Goal: Task Accomplishment & Management: Use online tool/utility

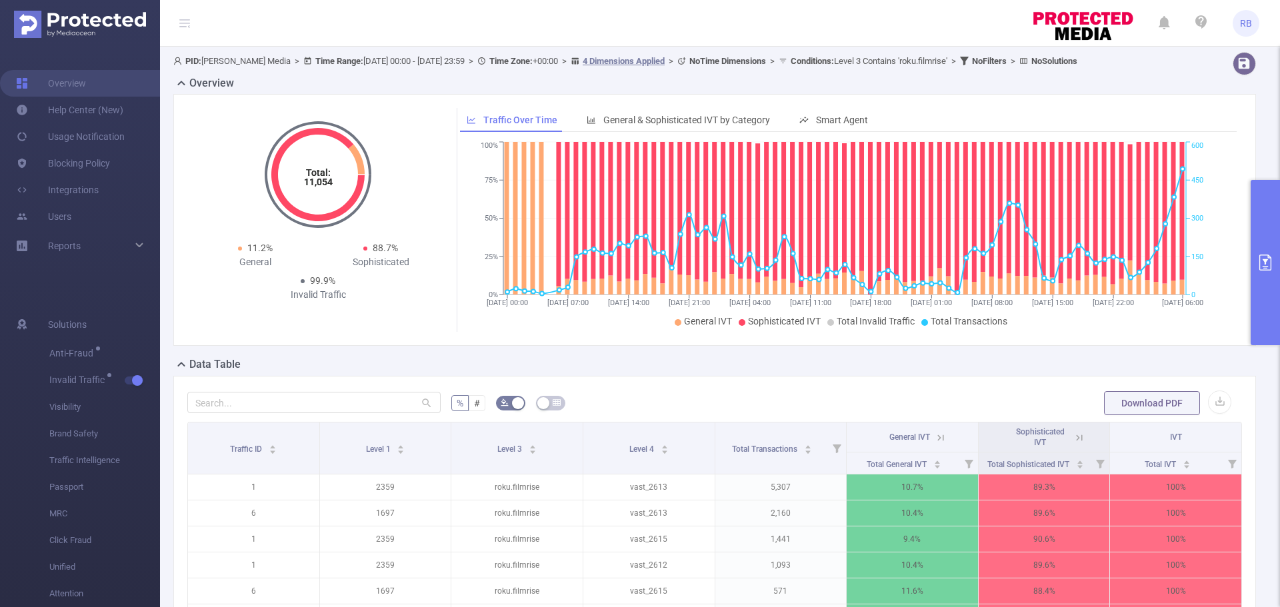
click at [1260, 244] on button "primary" at bounding box center [1264, 262] width 29 height 165
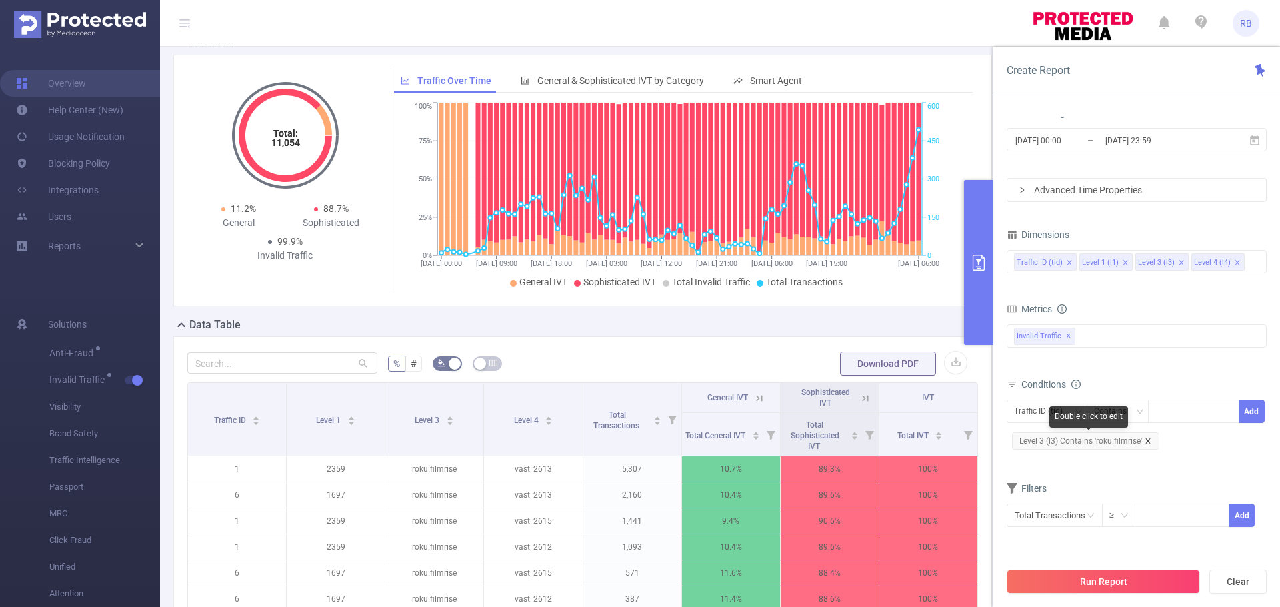
click at [1148, 439] on icon "icon: close" at bounding box center [1147, 441] width 5 height 5
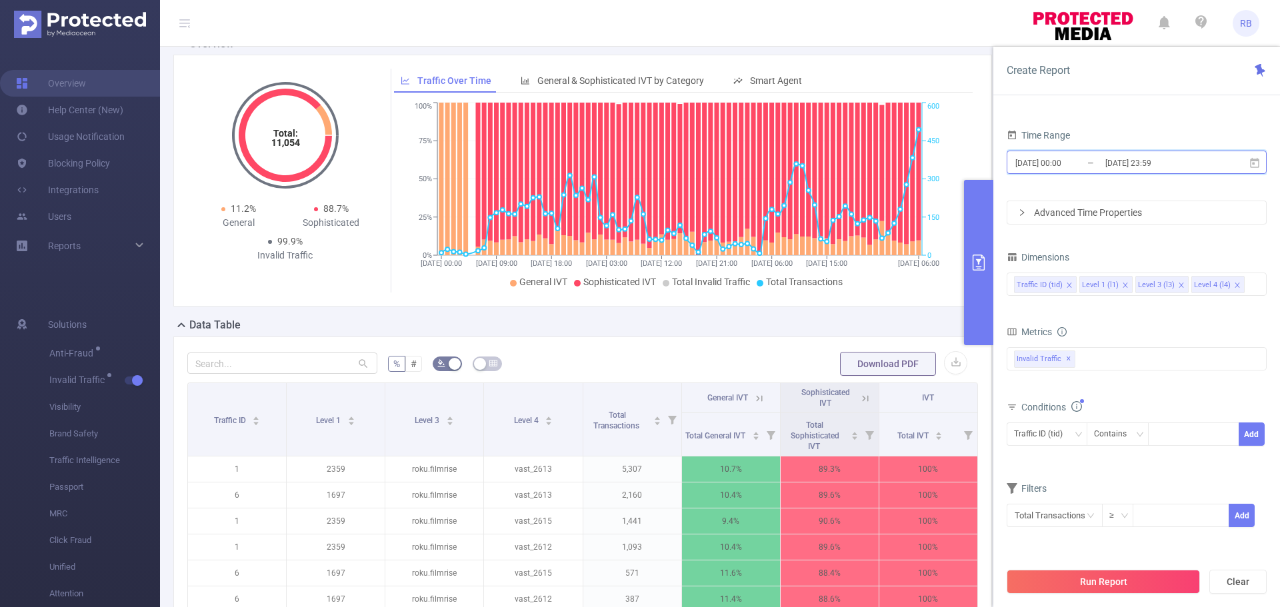
click at [1106, 153] on span "[DATE] 00:00 _ [DATE] 23:59" at bounding box center [1136, 162] width 260 height 23
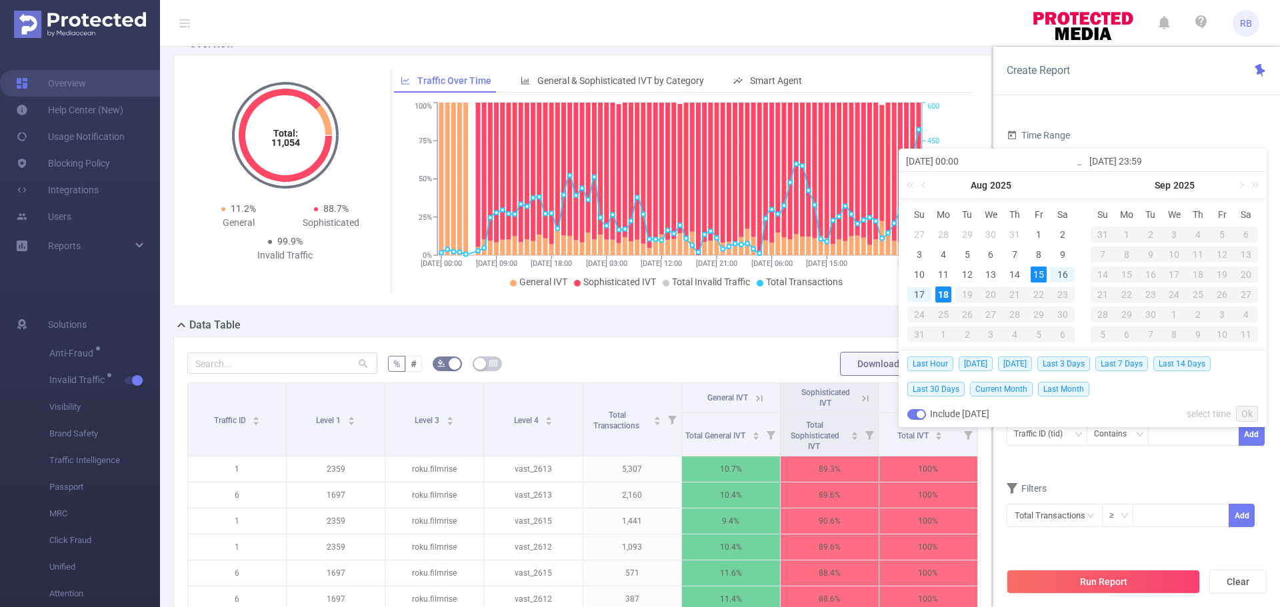
click at [1102, 128] on div "Time Range" at bounding box center [1136, 137] width 260 height 22
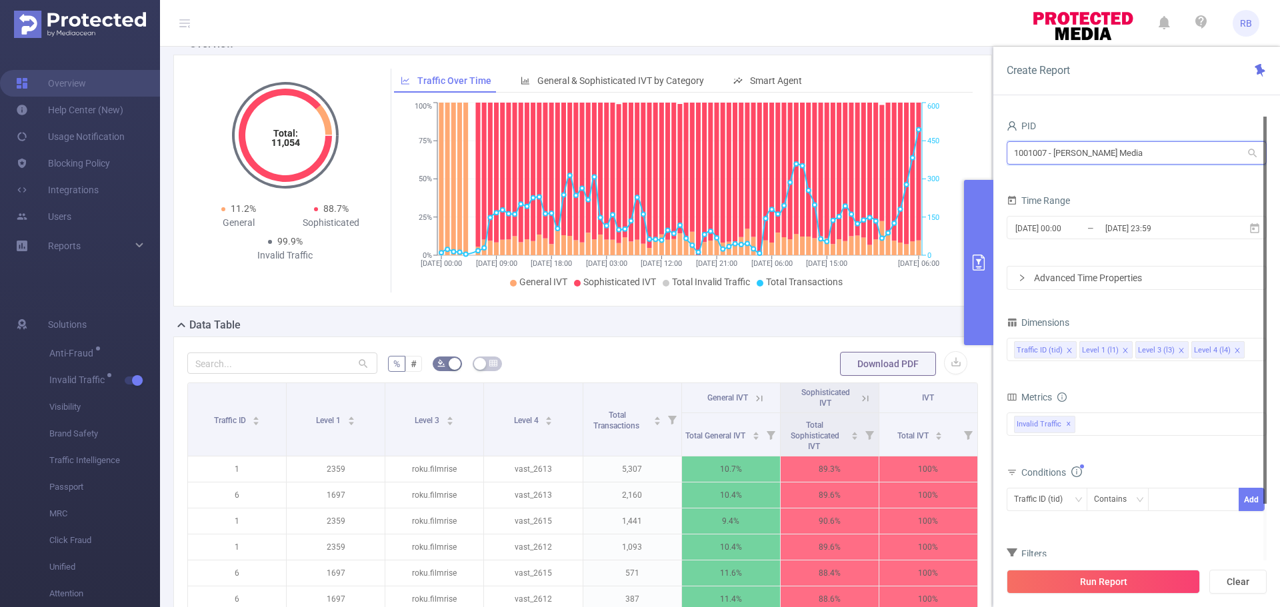
click at [1092, 155] on input "1001007 - [PERSON_NAME] Media" at bounding box center [1136, 152] width 260 height 23
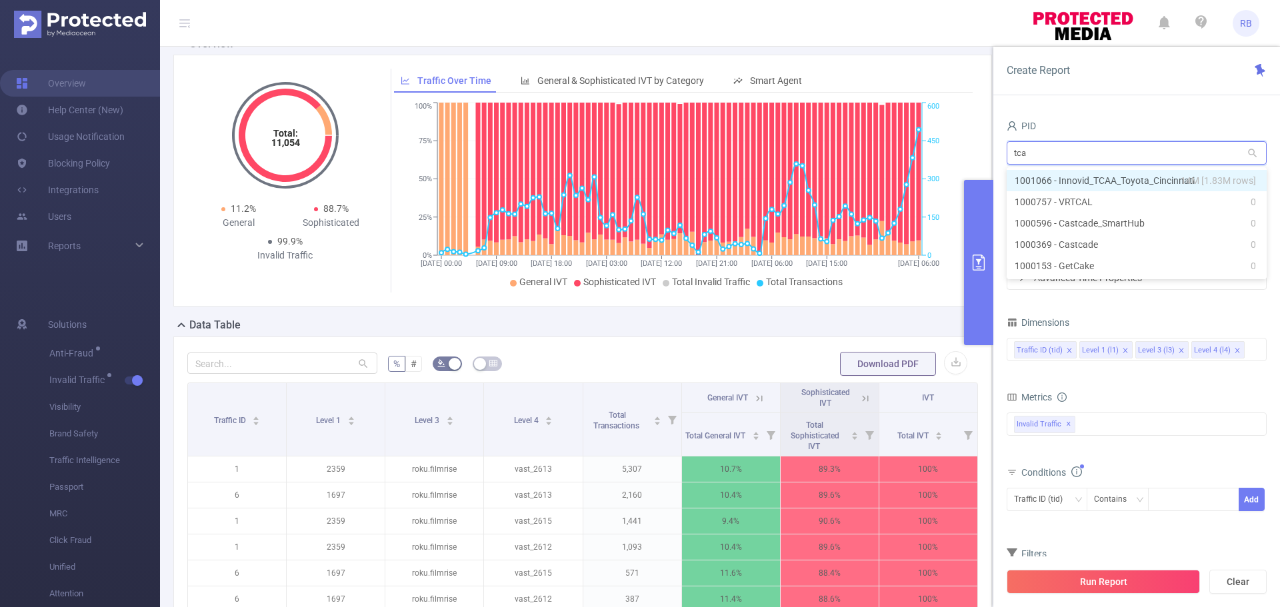
type input "tcaa"
click at [1088, 177] on li "1001066 - Innovid_TCAA_Toyota_Cincinnati 14M [1.83M rows]" at bounding box center [1136, 180] width 260 height 21
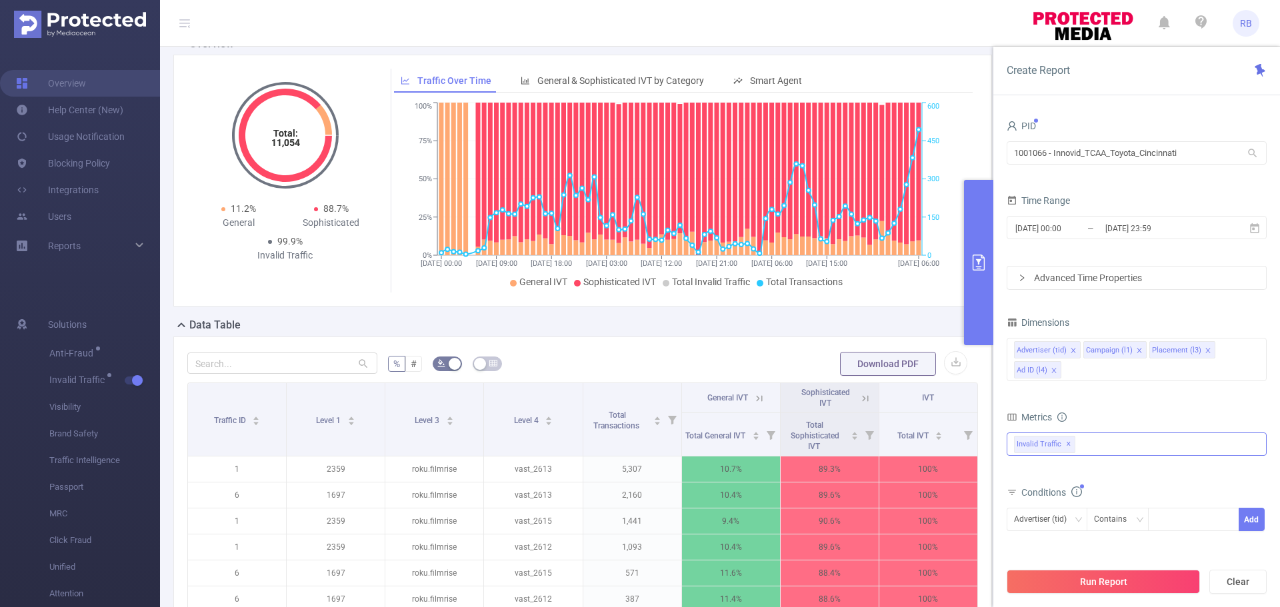
click at [1078, 448] on div "Invalid Traffic ✕" at bounding box center [1047, 443] width 67 height 20
click at [1038, 552] on form "Dimensions Advertiser (tid) Campaign (l1) Placement (l3) Ad ID (l4) Metrics Tot…" at bounding box center [1136, 471] width 260 height 317
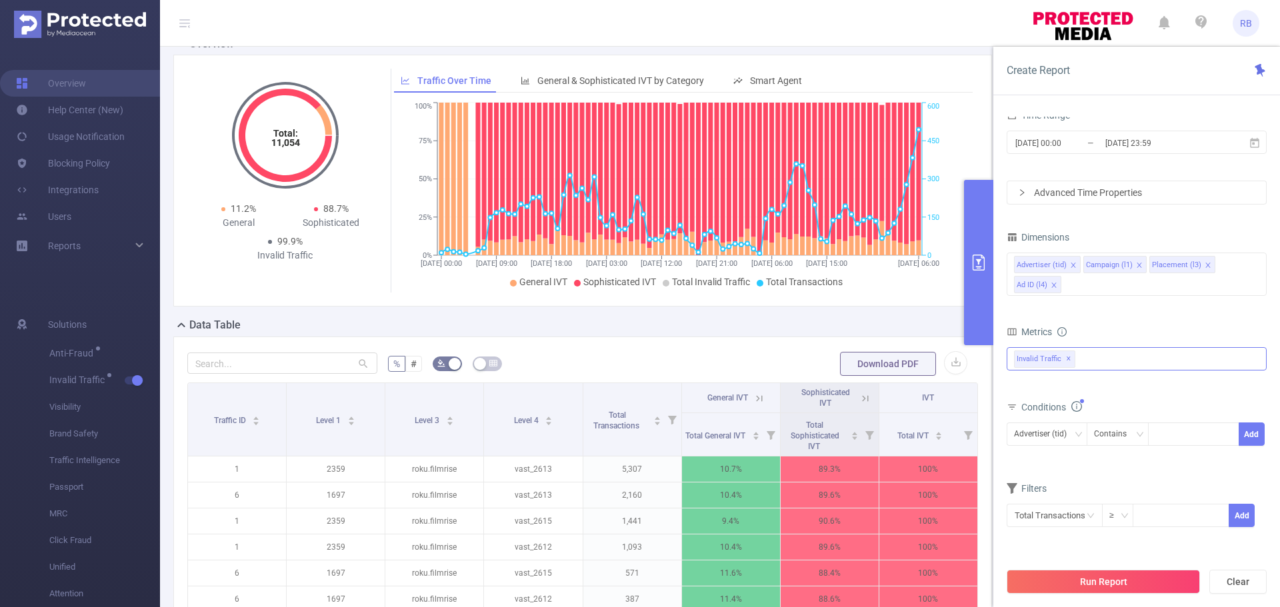
click at [1088, 361] on div "Invalid Traffic ✕ Anti-Fraud Invalid Traffic Visibility Brand Safety Traffic In…" at bounding box center [1136, 358] width 260 height 23
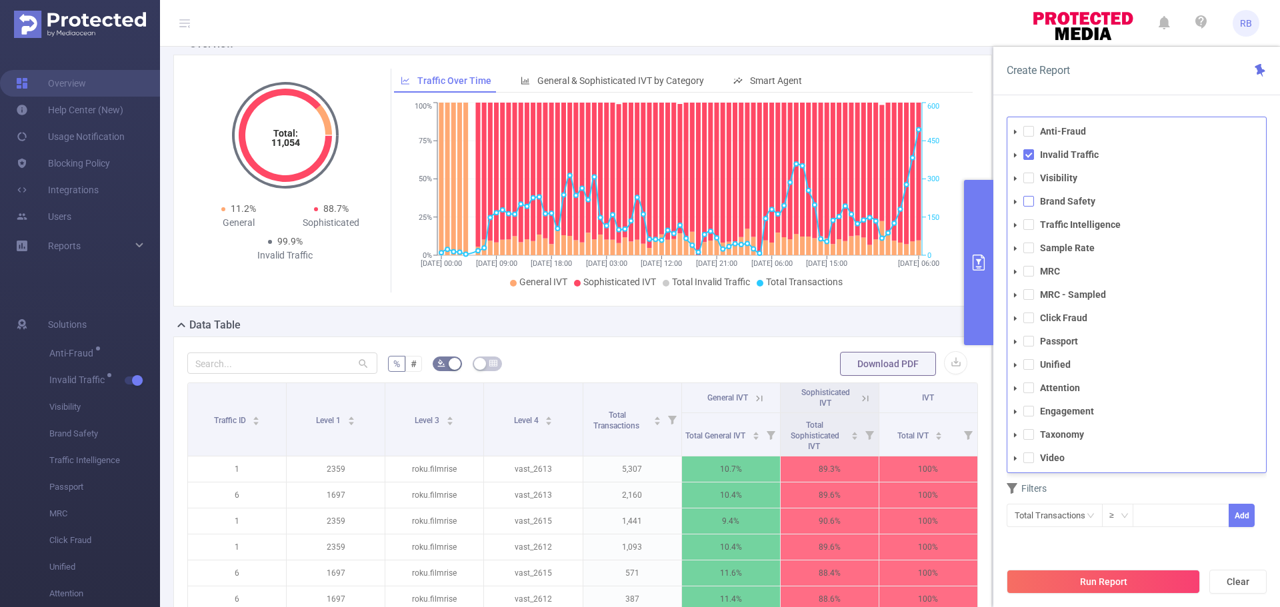
click at [1030, 201] on span at bounding box center [1028, 201] width 11 height 11
click at [1027, 387] on span at bounding box center [1028, 388] width 11 height 11
click at [1027, 416] on span at bounding box center [1028, 411] width 11 height 11
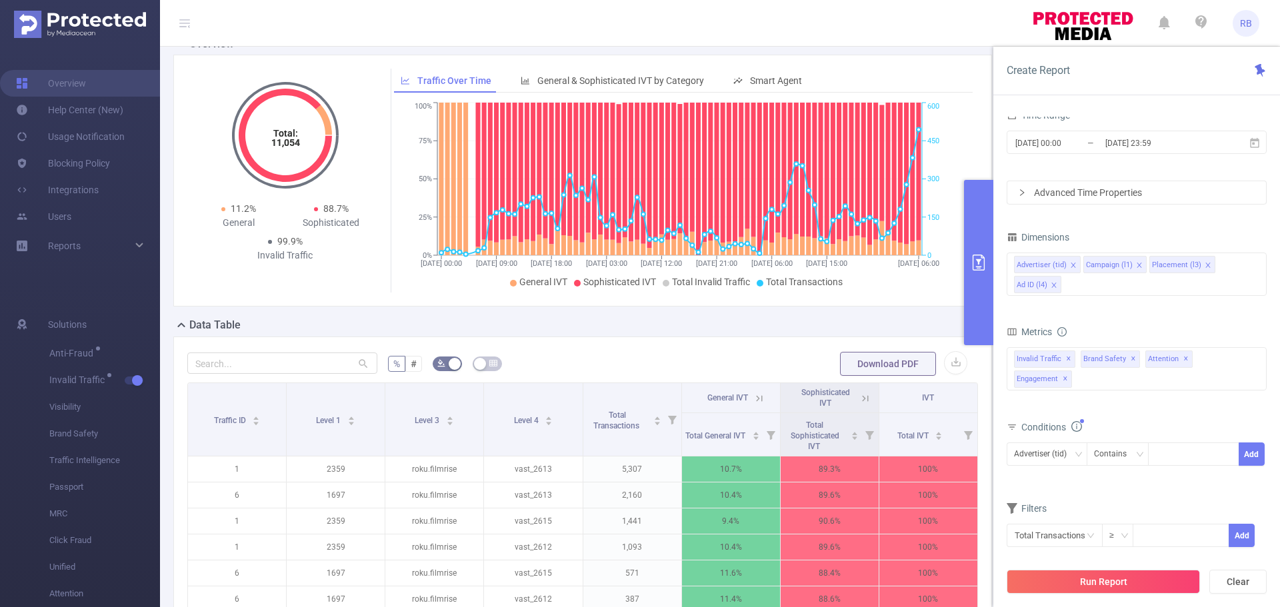
click at [1076, 546] on div "PID 1001066 - Innovid_TCAA_Toyota_Cincinnati 1001066 - Innovid_TCAA_Toyota_Cinc…" at bounding box center [1136, 305] width 260 height 549
click at [1071, 592] on button "Run Report" at bounding box center [1102, 582] width 193 height 24
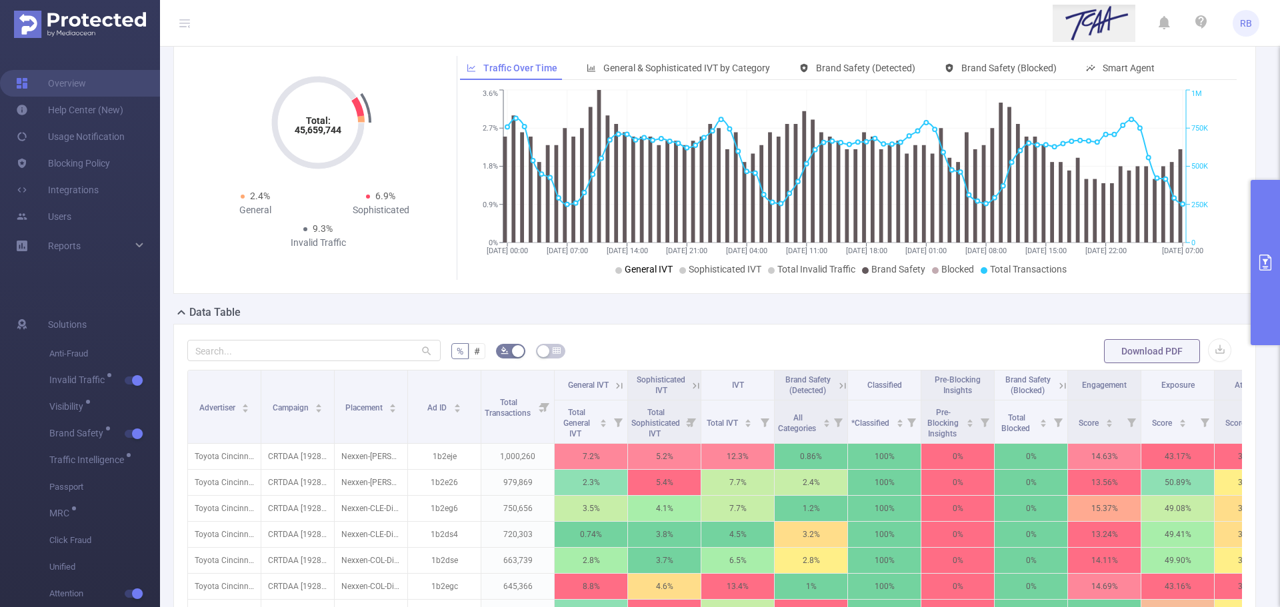
click at [630, 276] on li "General IVT" at bounding box center [643, 270] width 57 height 14
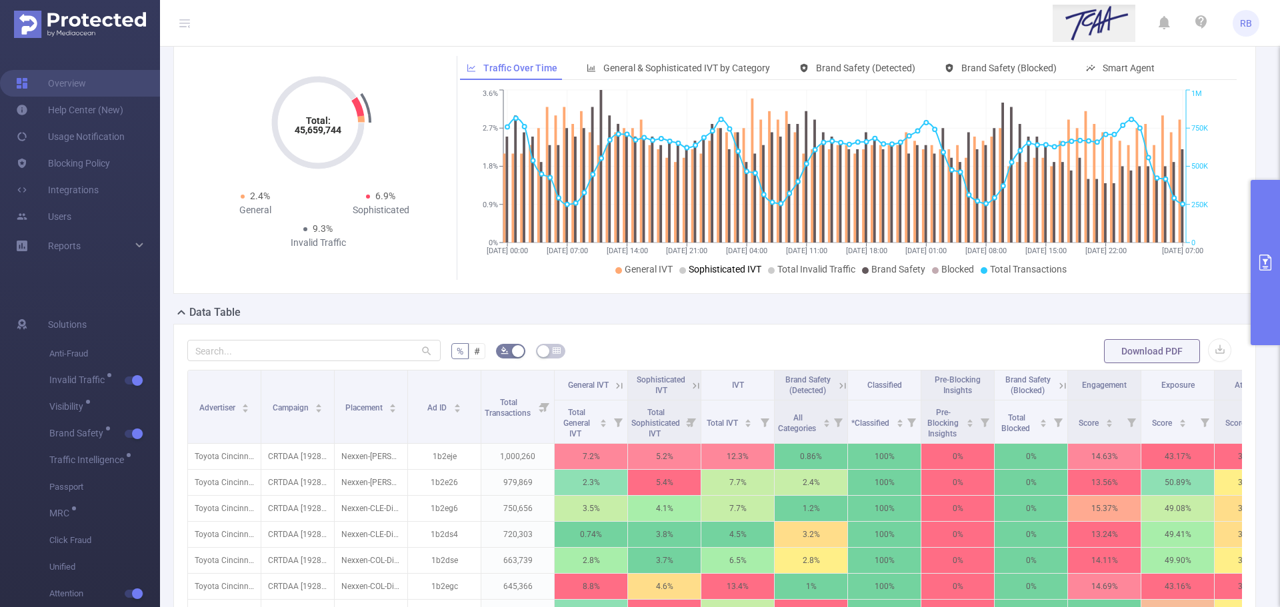
click at [708, 268] on span "Sophisticated IVT" at bounding box center [724, 269] width 73 height 11
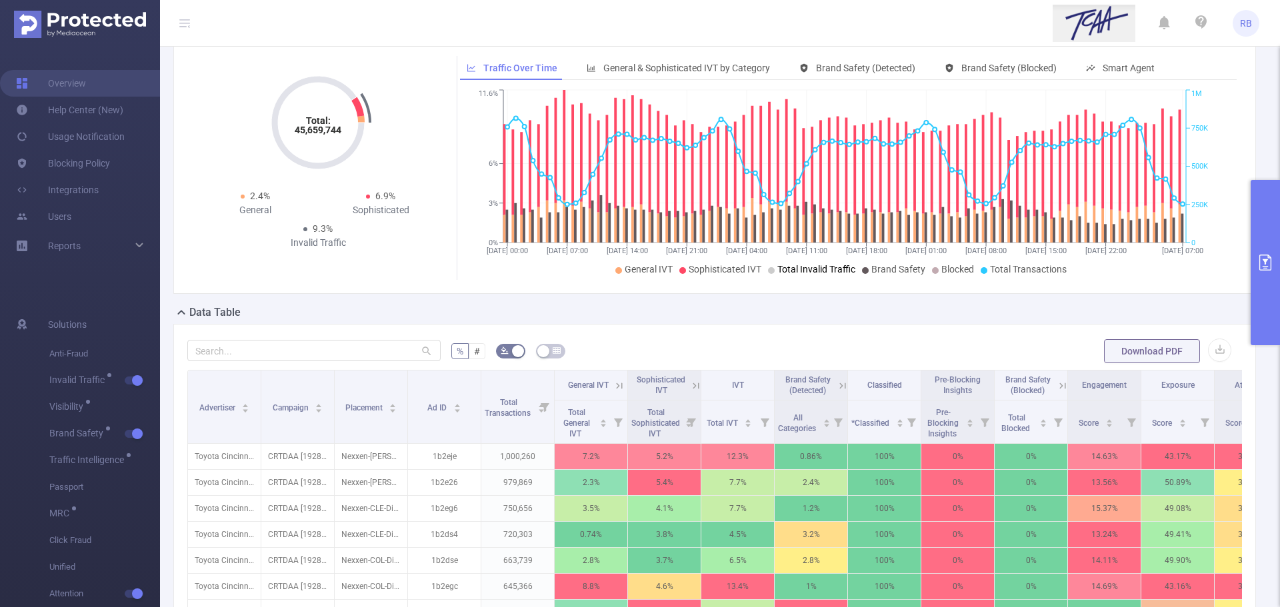
click at [828, 269] on span "Total Invalid Traffic" at bounding box center [816, 269] width 78 height 11
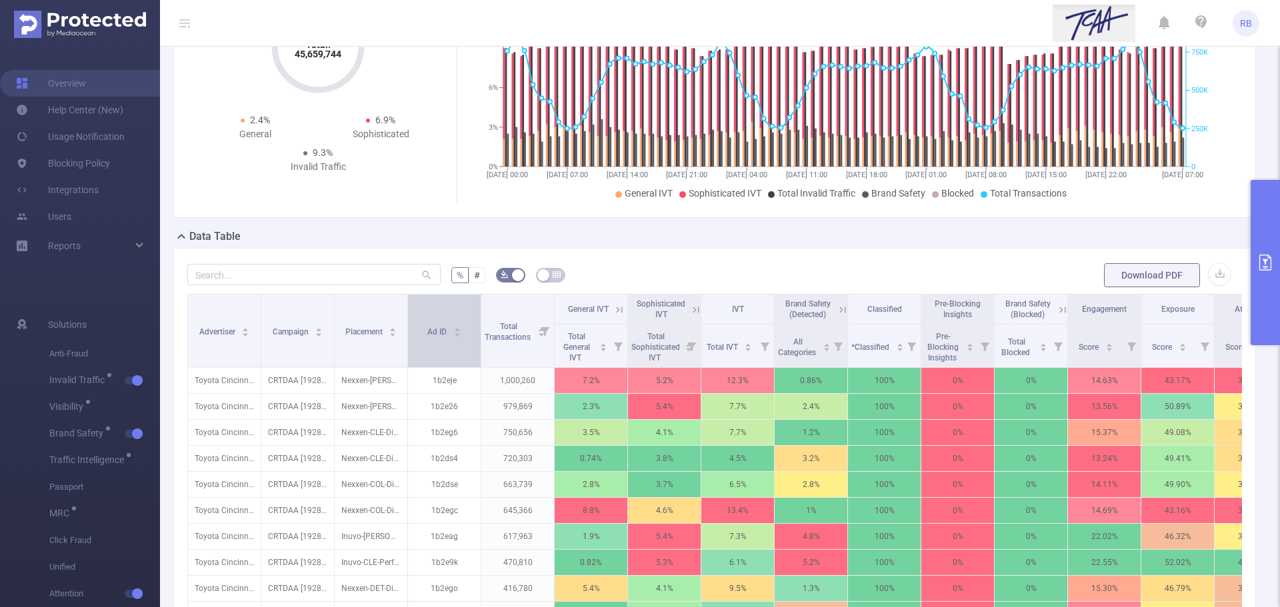
scroll to position [185, 0]
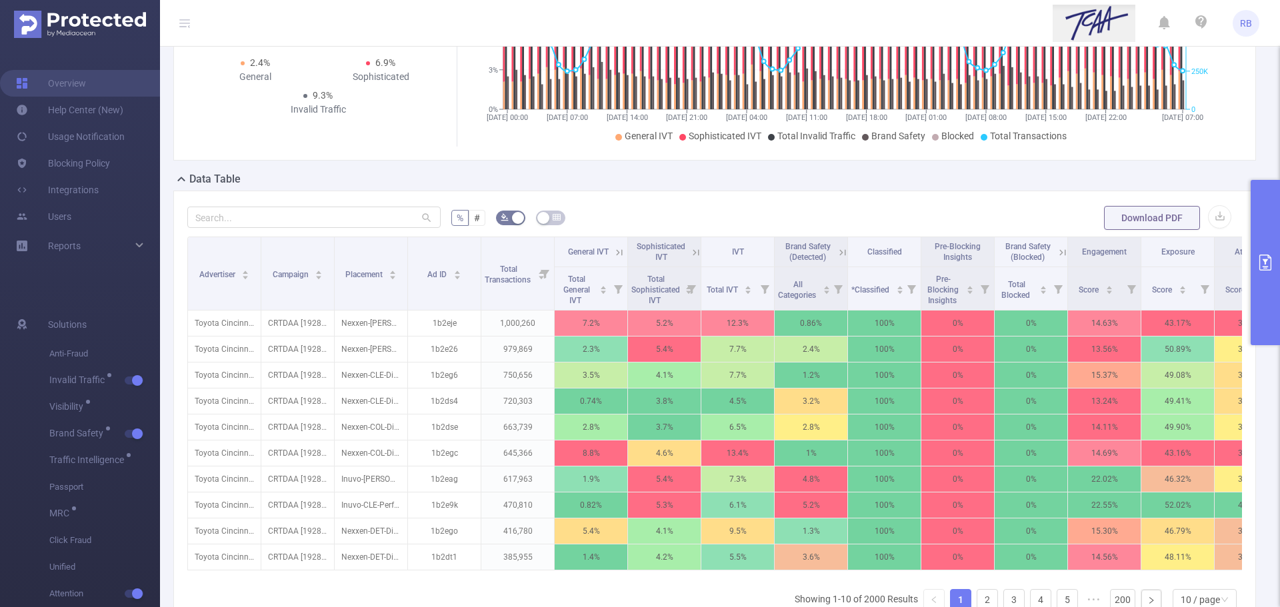
click at [1276, 258] on button "primary" at bounding box center [1264, 262] width 29 height 165
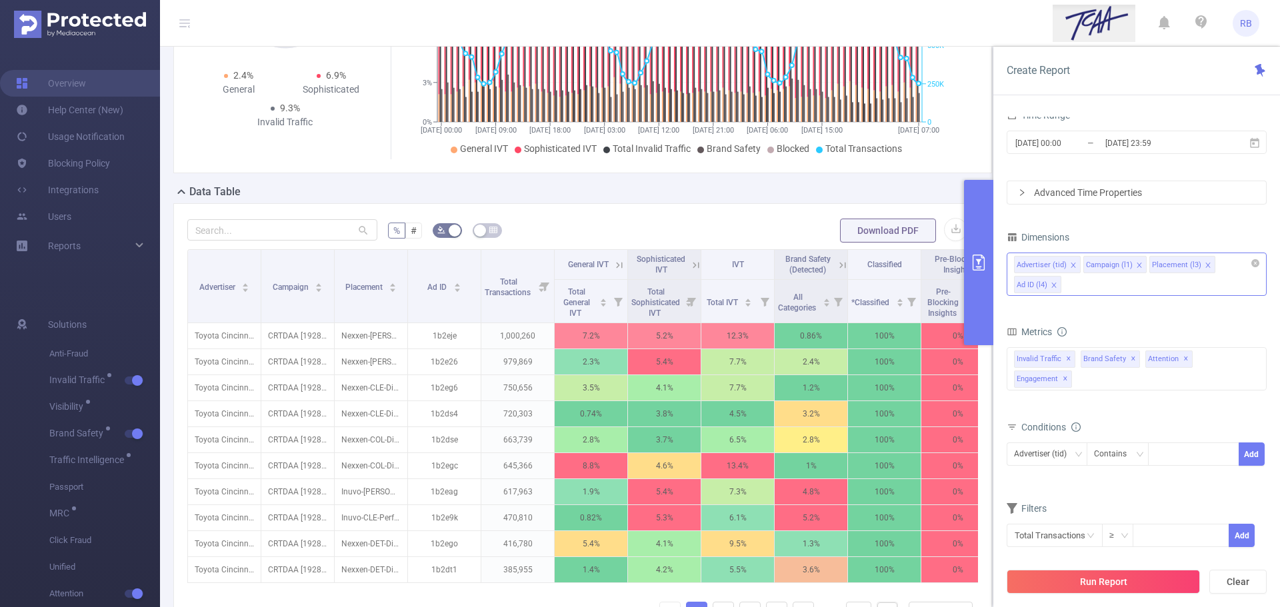
click at [1136, 265] on icon "icon: close" at bounding box center [1138, 265] width 5 height 5
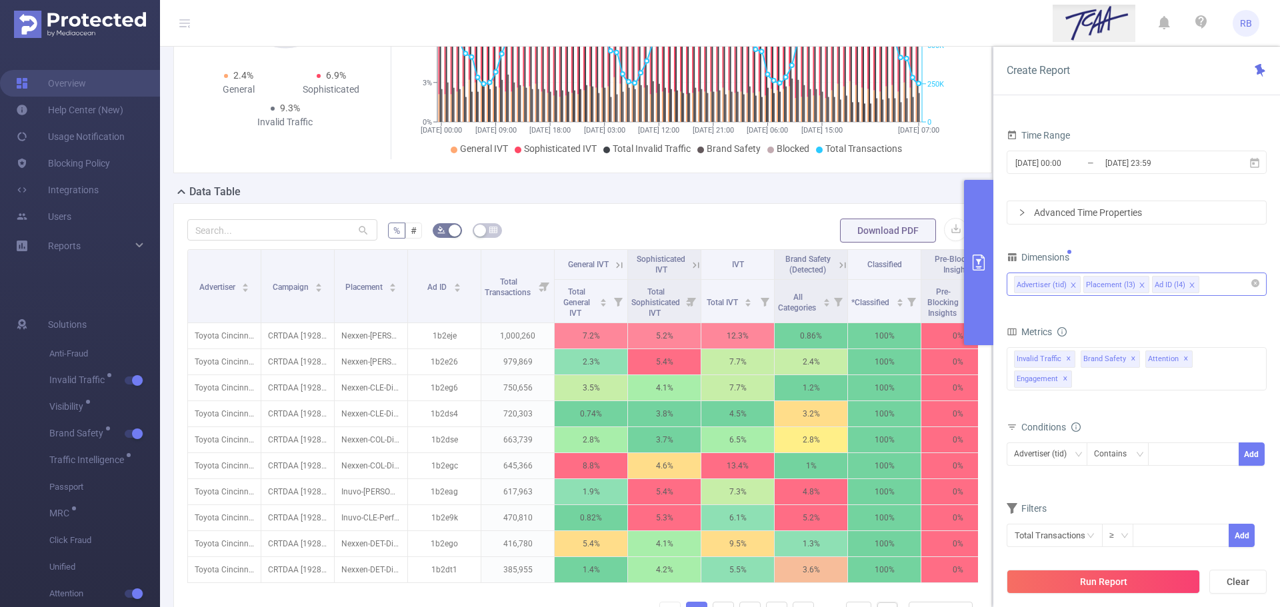
click at [1138, 284] on icon "icon: close" at bounding box center [1141, 285] width 7 height 7
click at [1120, 285] on icon "icon: close" at bounding box center [1122, 285] width 5 height 5
click at [1074, 283] on icon "icon: close" at bounding box center [1072, 285] width 5 height 5
click at [1064, 276] on div at bounding box center [1136, 284] width 245 height 22
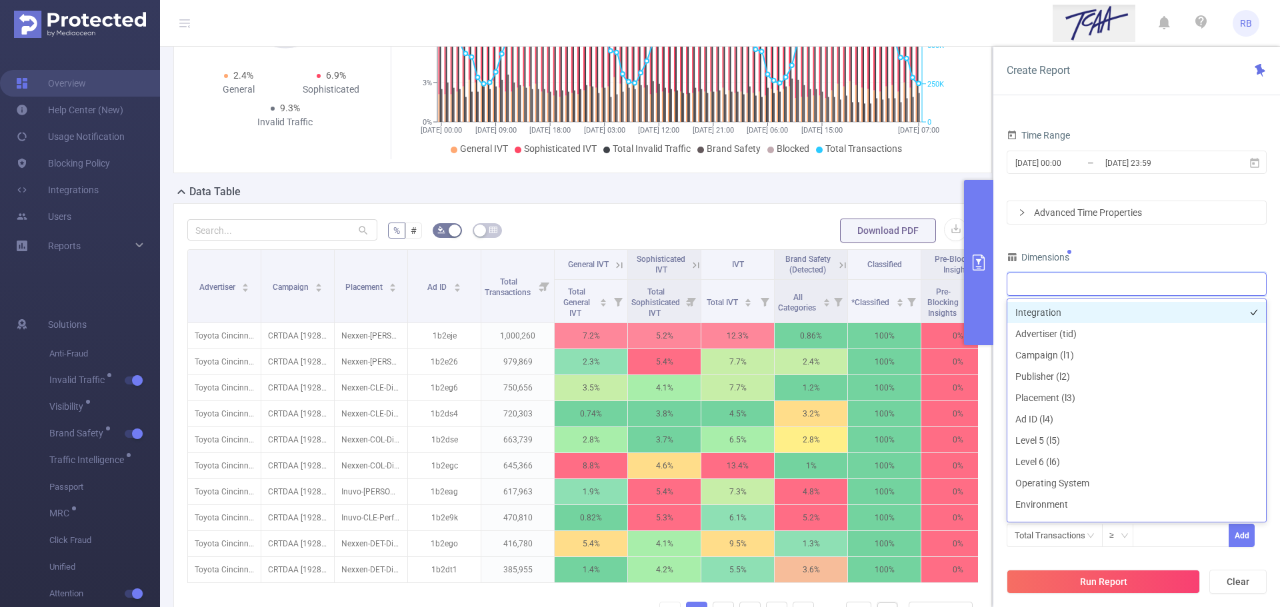
click at [1056, 315] on li "Integration" at bounding box center [1136, 312] width 259 height 21
click at [1070, 587] on button "Run Report" at bounding box center [1102, 582] width 193 height 24
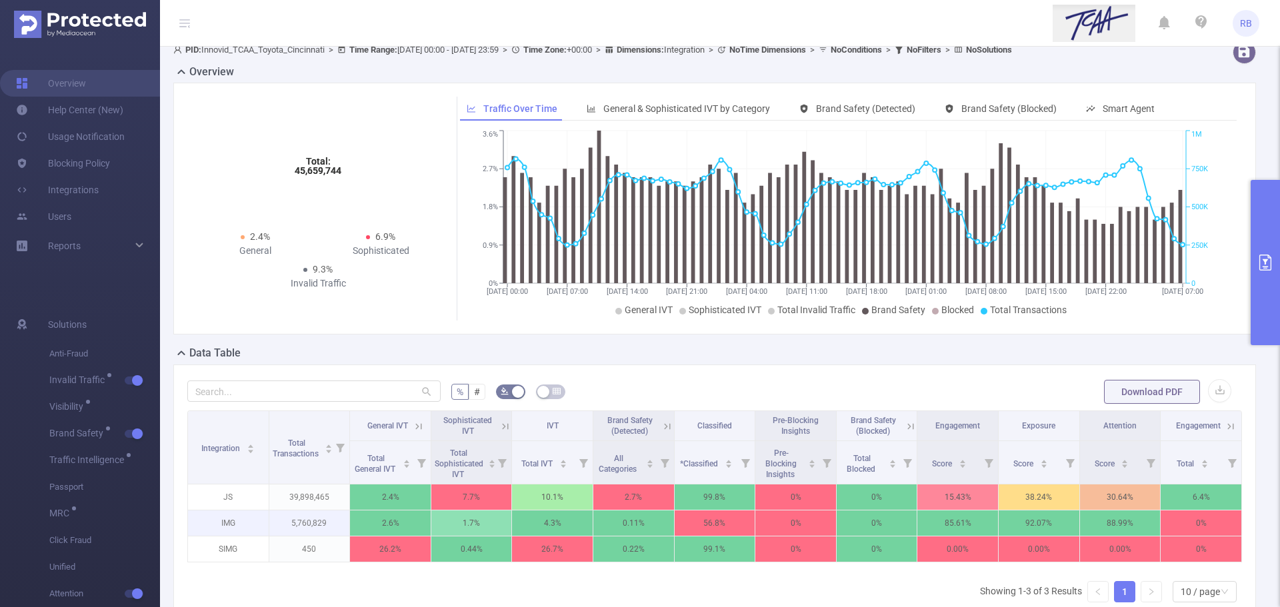
scroll to position [52, 0]
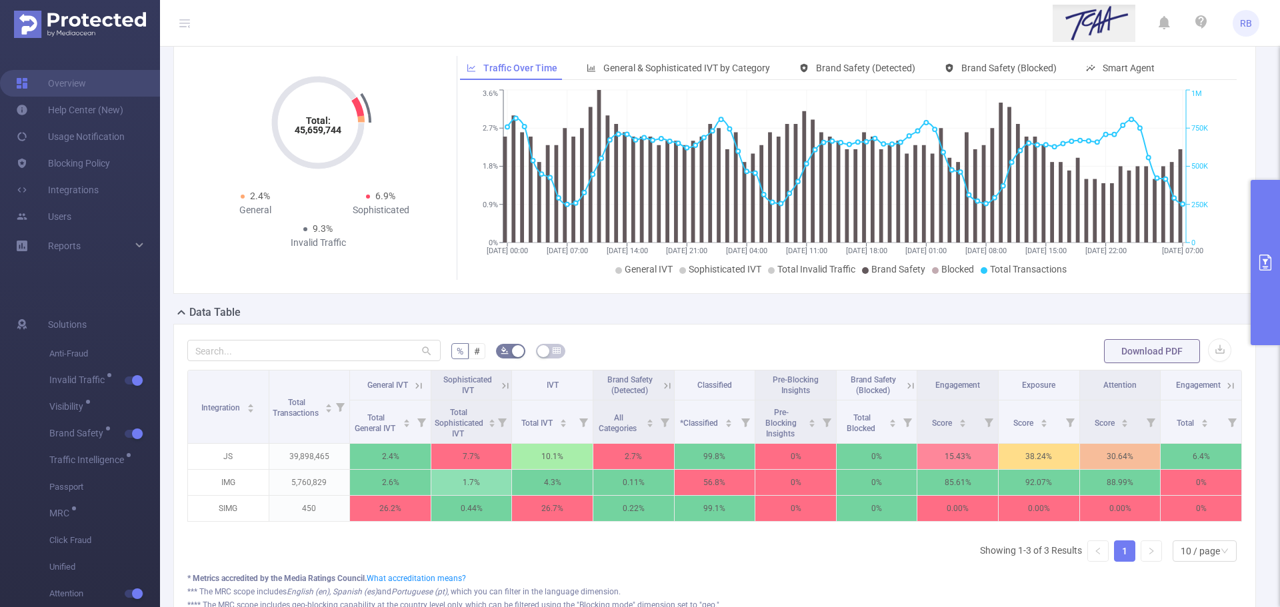
click at [1262, 309] on button "primary" at bounding box center [1264, 262] width 29 height 165
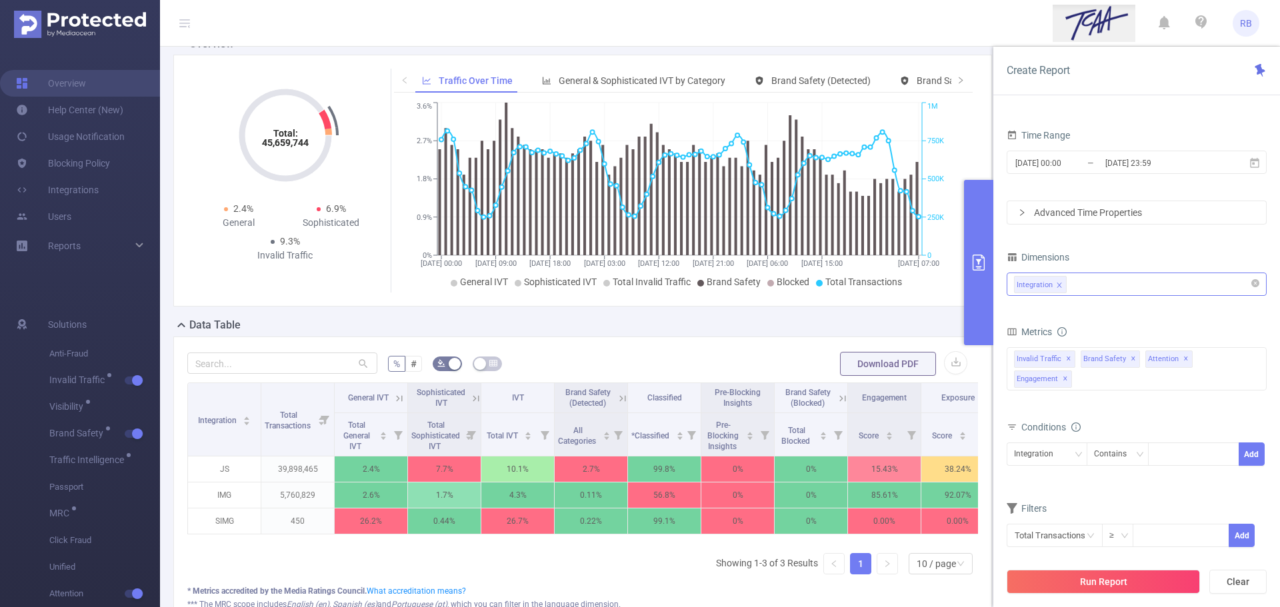
click at [1097, 278] on div "Integration" at bounding box center [1136, 284] width 245 height 22
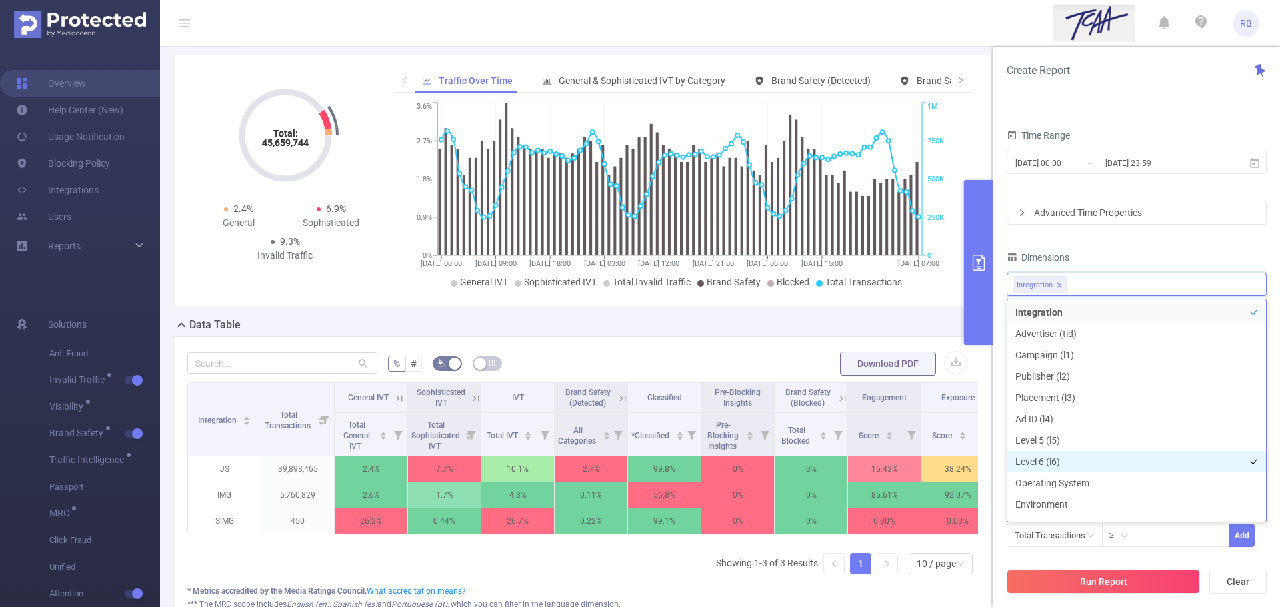
scroll to position [133, 0]
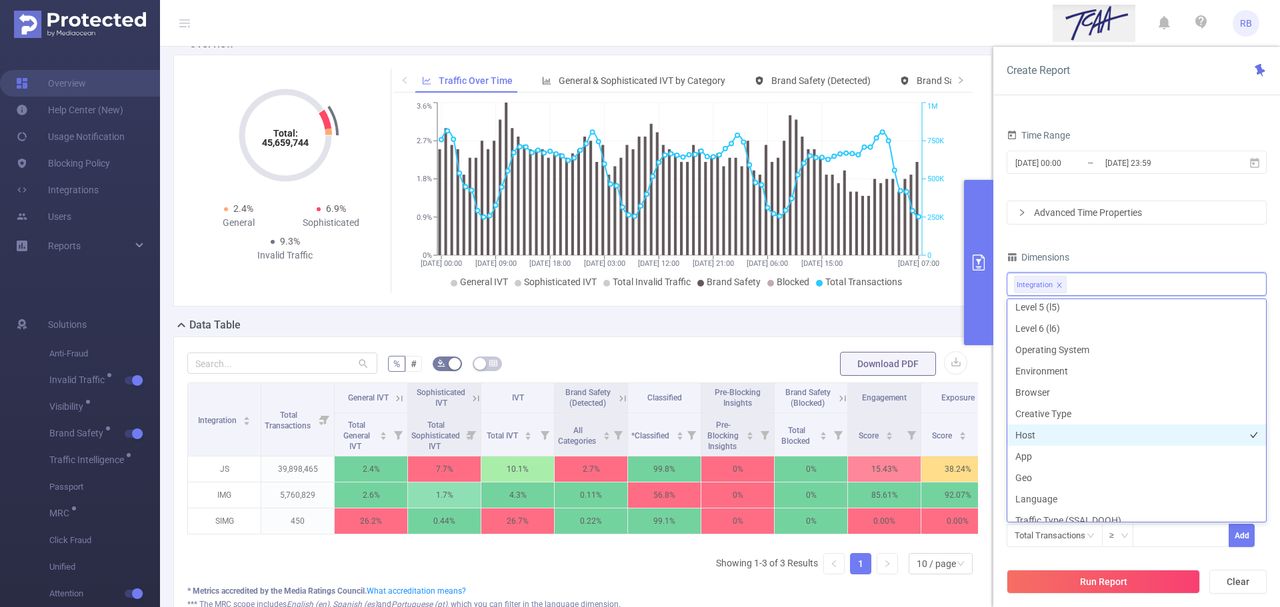
click at [1037, 438] on li "Host" at bounding box center [1136, 435] width 259 height 21
click at [1043, 465] on li "App" at bounding box center [1136, 456] width 259 height 21
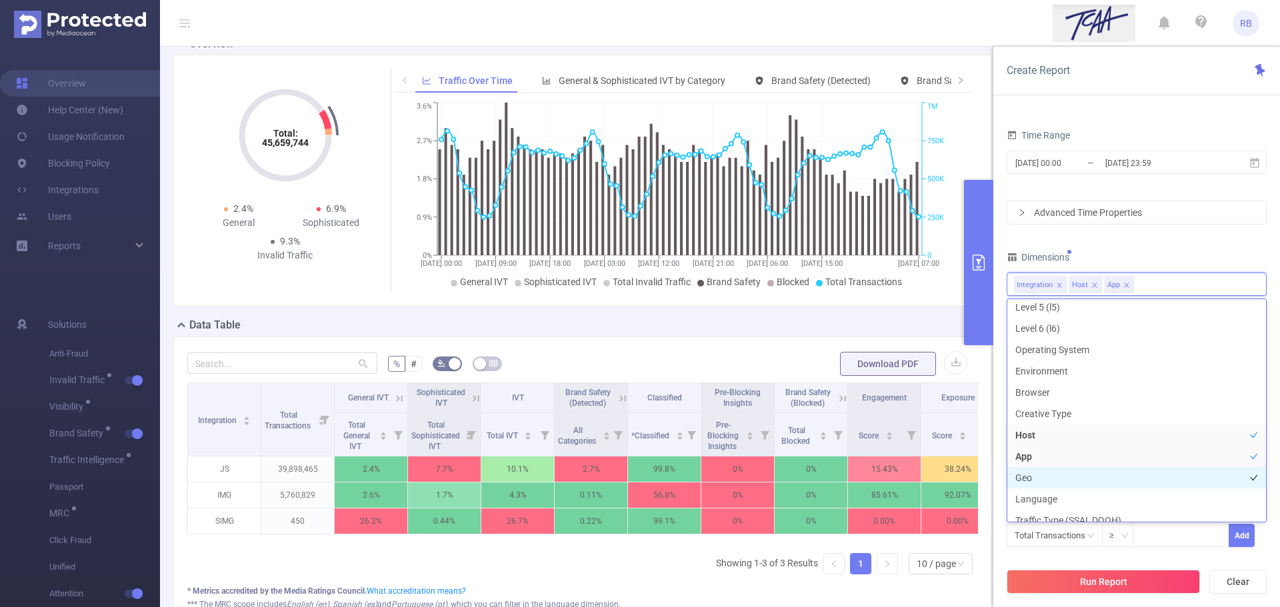
click at [1044, 481] on li "Geo" at bounding box center [1136, 477] width 259 height 21
click at [1050, 472] on li "Geo" at bounding box center [1136, 477] width 259 height 21
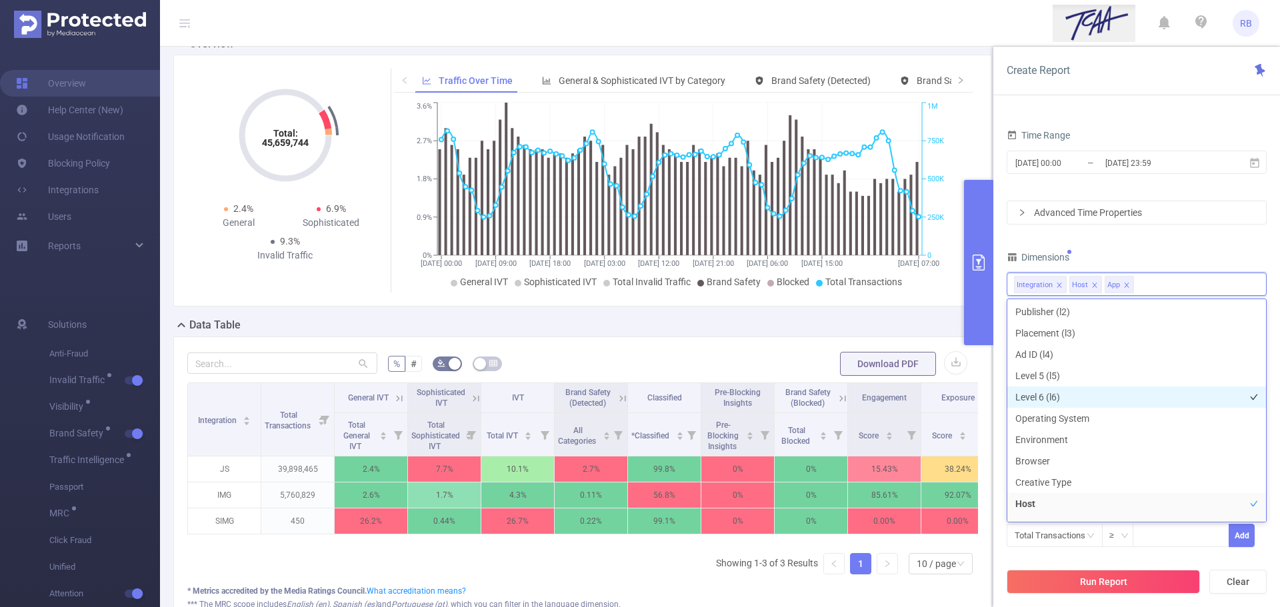
scroll to position [0, 0]
click at [1140, 232] on div "PID 1001066 - Innovid_TCAA_Toyota_Cincinnati 1001066 - Innovid_TCAA_Toyota_Cinc…" at bounding box center [1136, 307] width 260 height 513
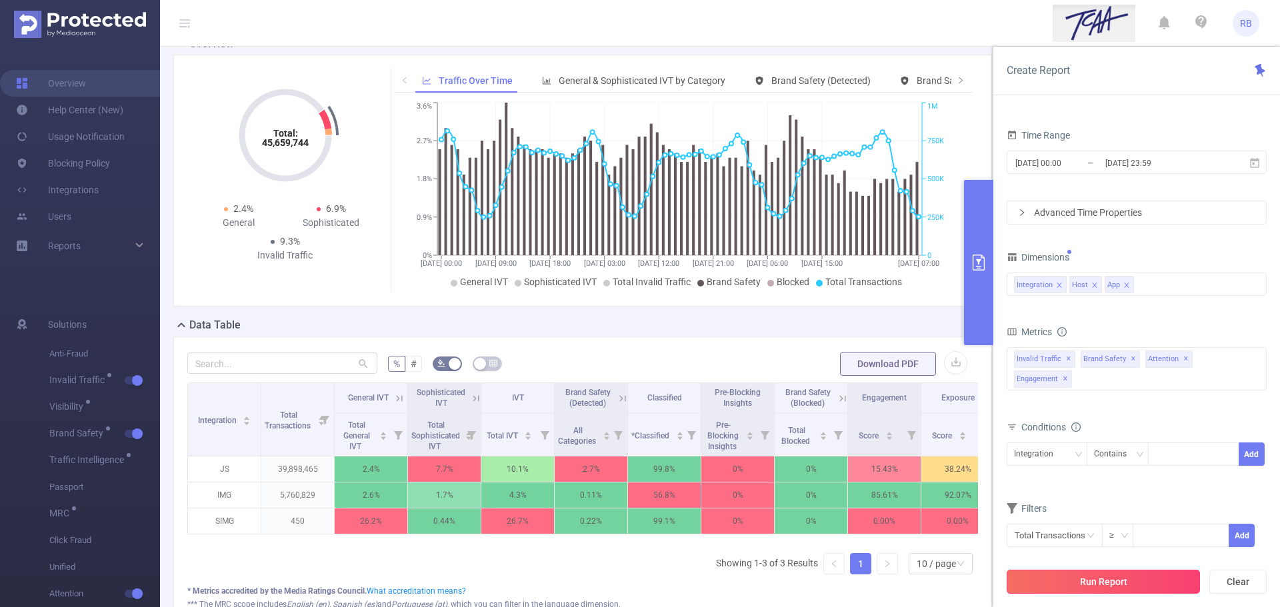
click at [1132, 573] on button "Run Report" at bounding box center [1102, 582] width 193 height 24
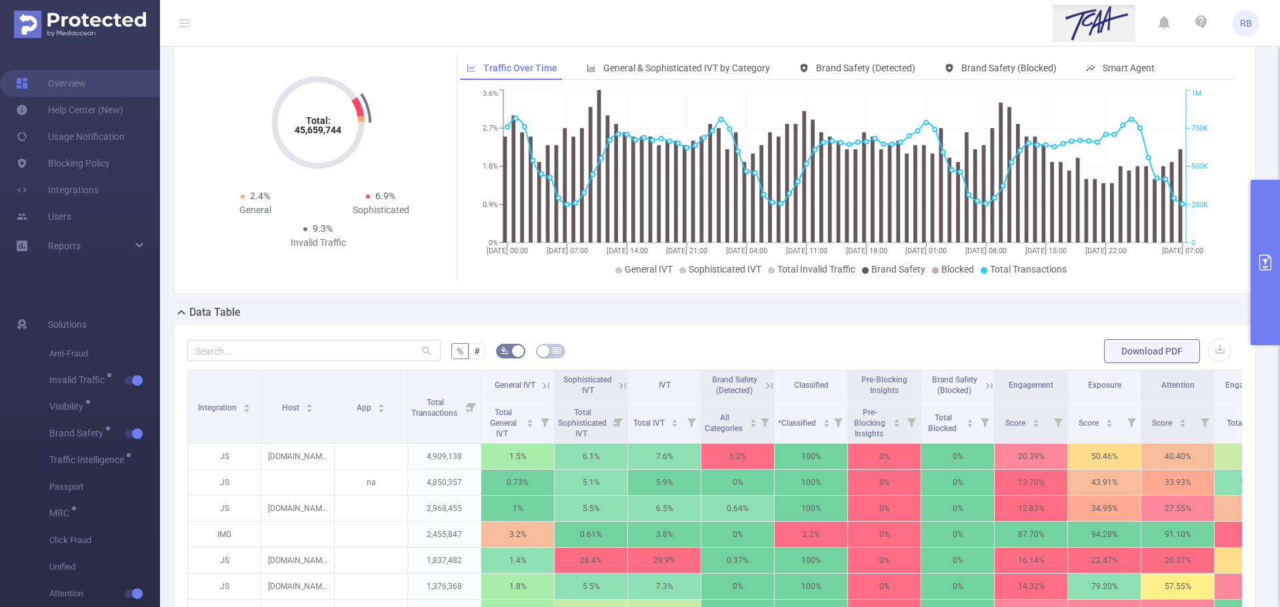
click at [662, 387] on span "IVT" at bounding box center [664, 385] width 12 height 9
click at [633, 423] on span "Total IVT" at bounding box center [649, 423] width 33 height 9
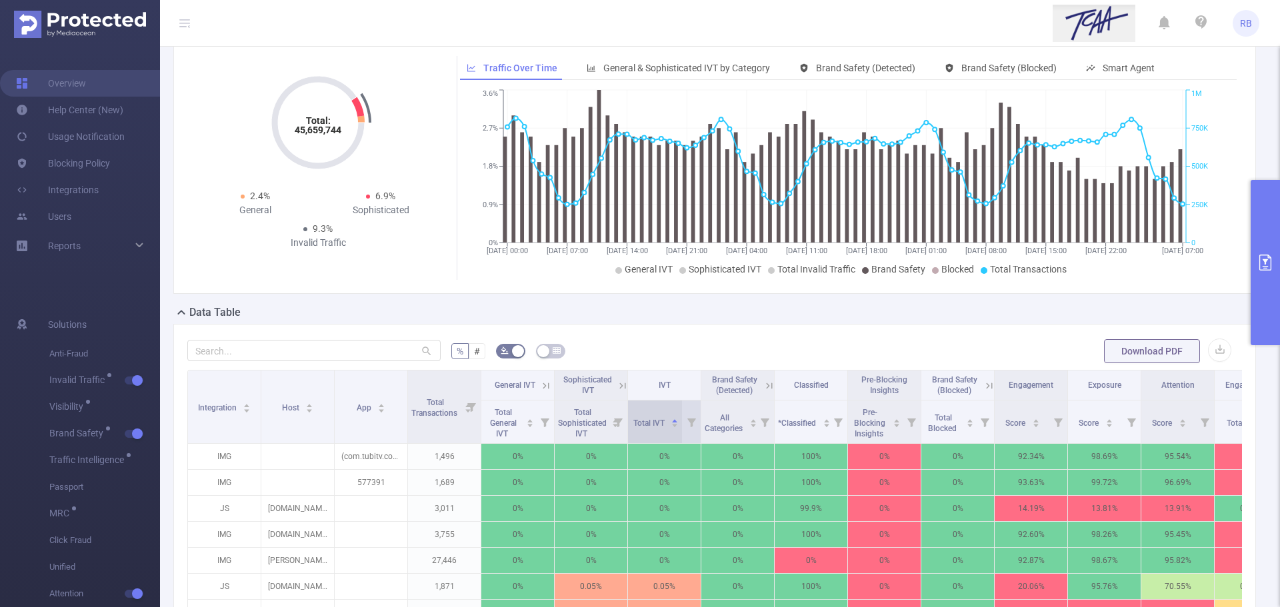
click at [650, 423] on span "Total IVT" at bounding box center [649, 423] width 33 height 9
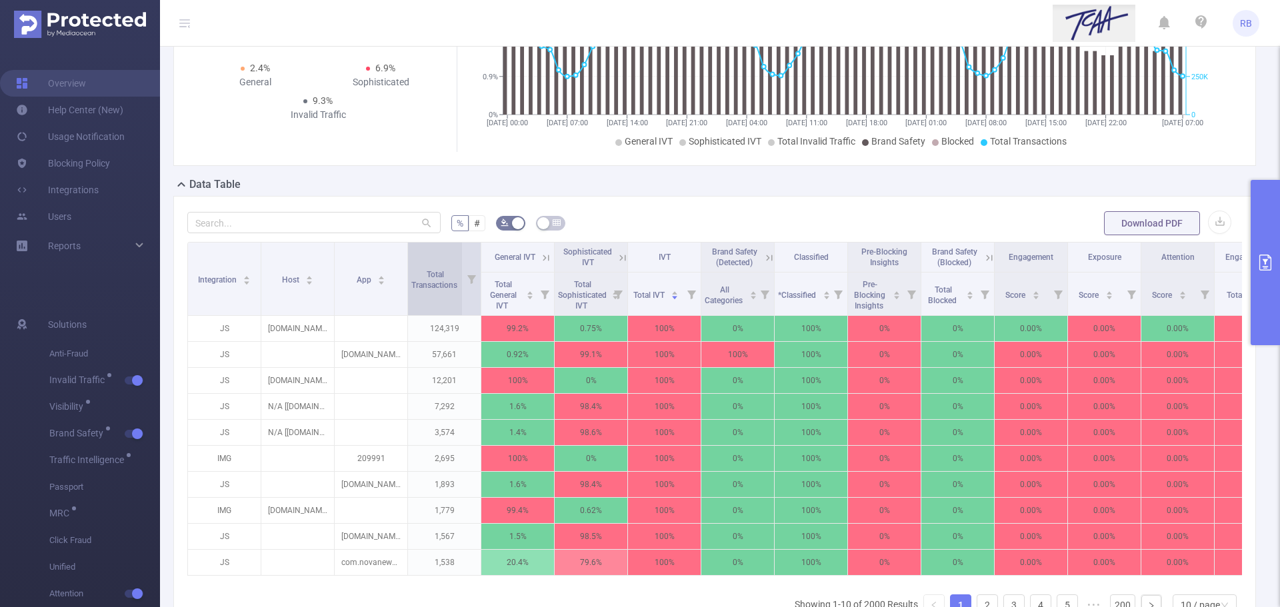
scroll to position [185, 0]
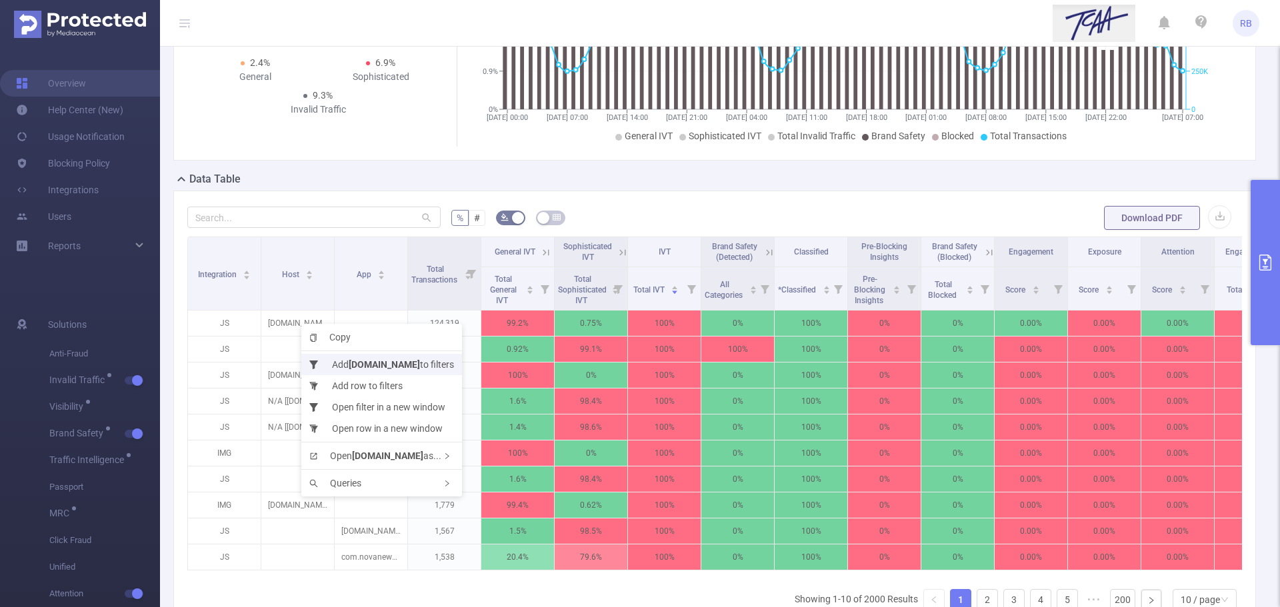
click at [357, 369] on b "[DOMAIN_NAME]" at bounding box center [384, 364] width 71 height 11
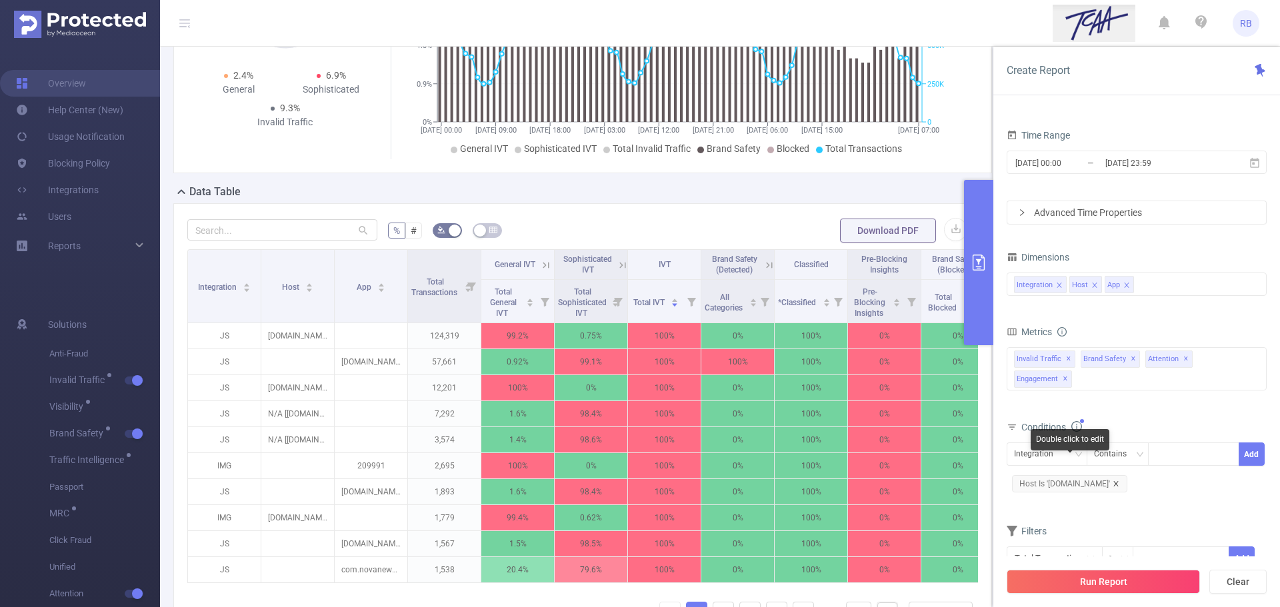
click at [1112, 481] on icon "icon: close" at bounding box center [1115, 484] width 7 height 7
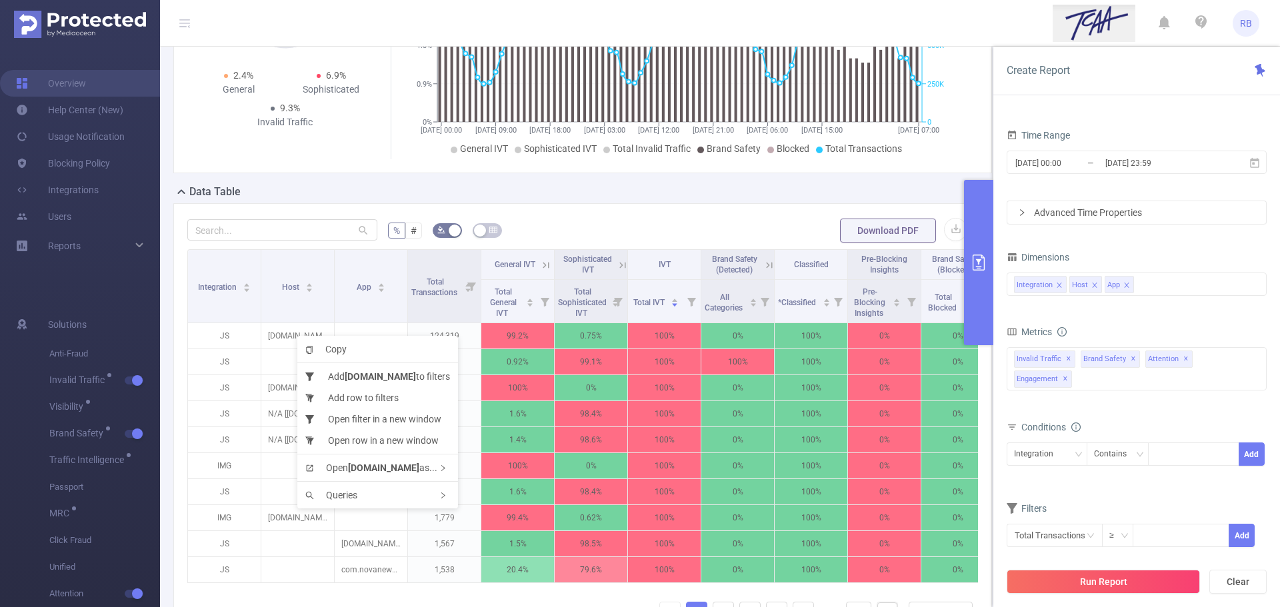
click at [547, 265] on icon at bounding box center [546, 265] width 12 height 12
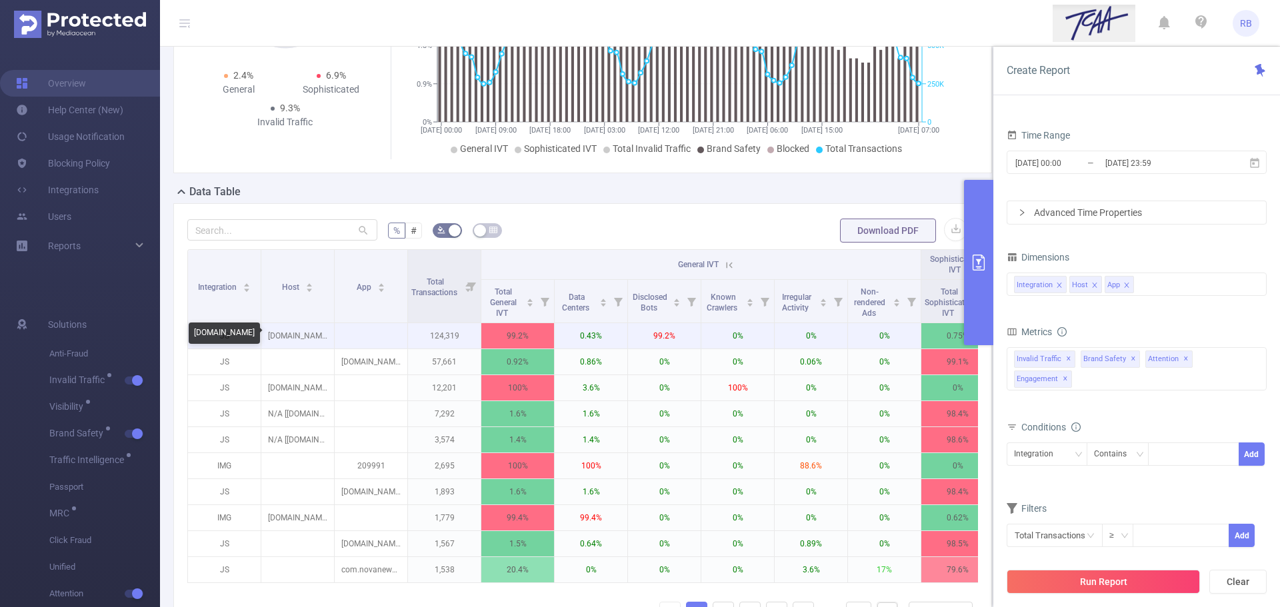
click at [279, 336] on p "[DOMAIN_NAME]" at bounding box center [297, 335] width 73 height 25
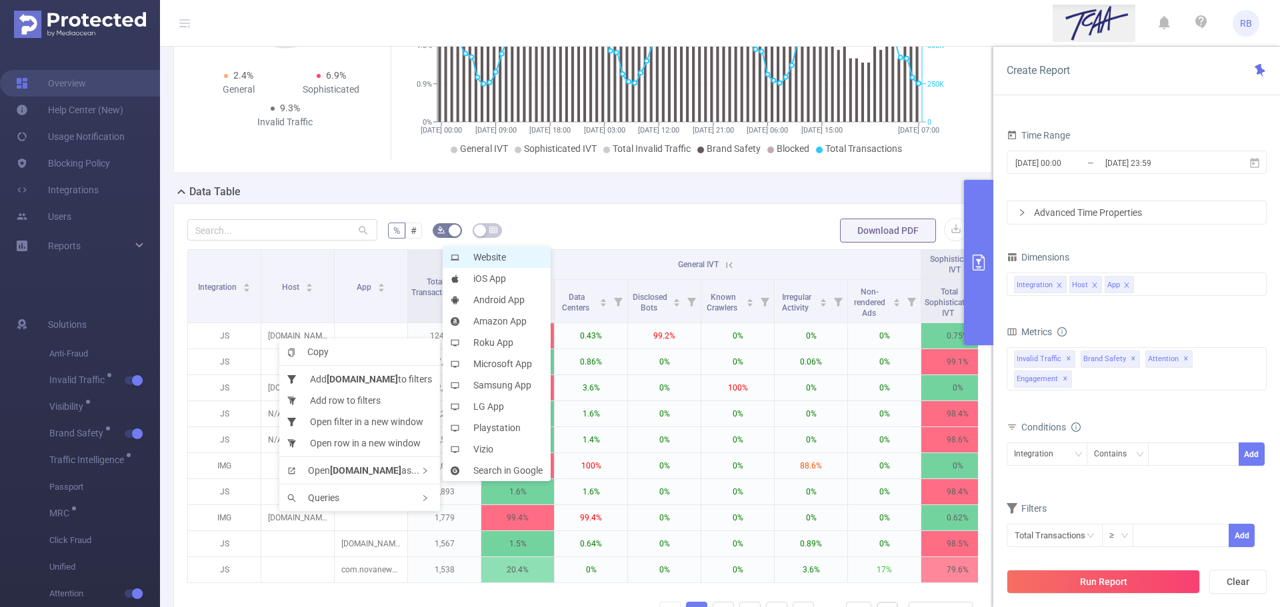
click at [498, 253] on li "Website" at bounding box center [497, 257] width 108 height 21
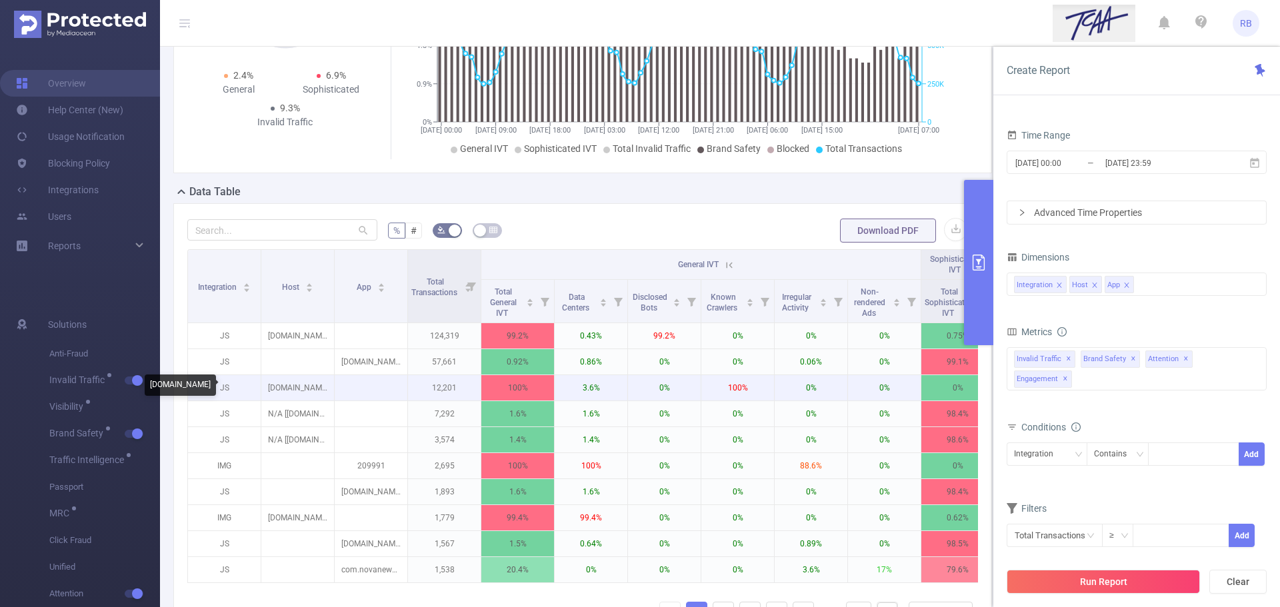
click at [307, 387] on p "[DOMAIN_NAME]" at bounding box center [297, 387] width 73 height 25
